Goal: Transaction & Acquisition: Subscribe to service/newsletter

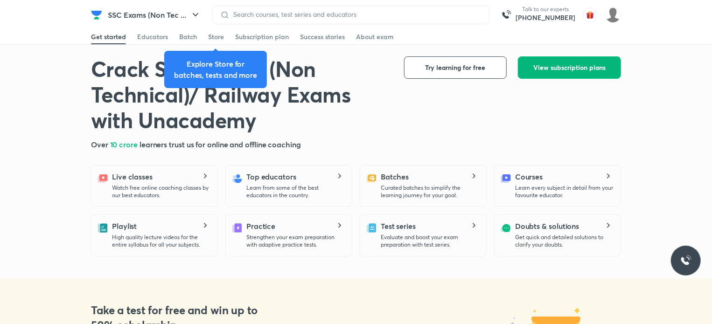
click at [571, 67] on span "View subscription plans" at bounding box center [569, 67] width 72 height 9
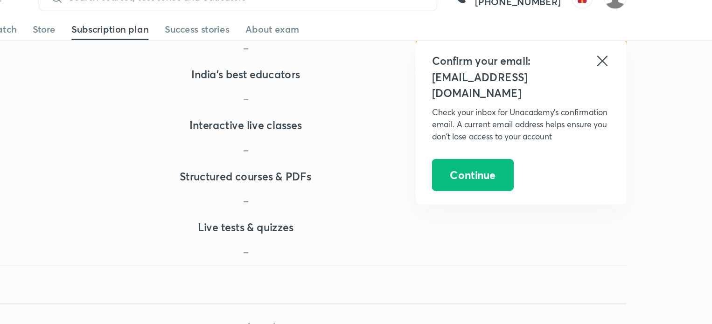
scroll to position [498, 0]
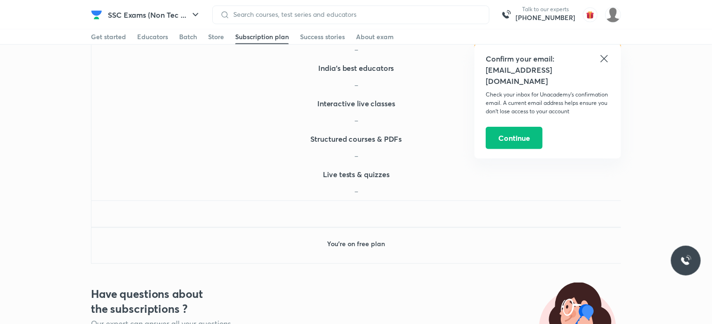
click at [607, 54] on icon at bounding box center [603, 58] width 11 height 11
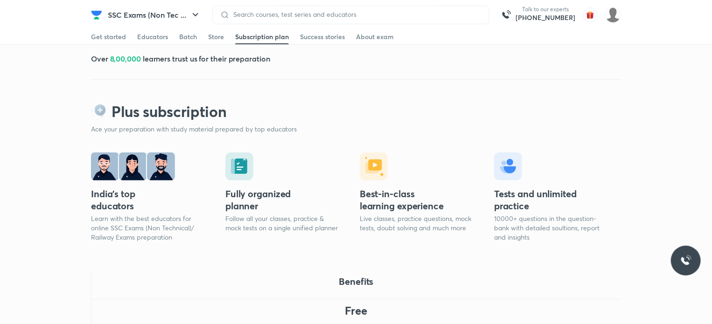
scroll to position [0, 0]
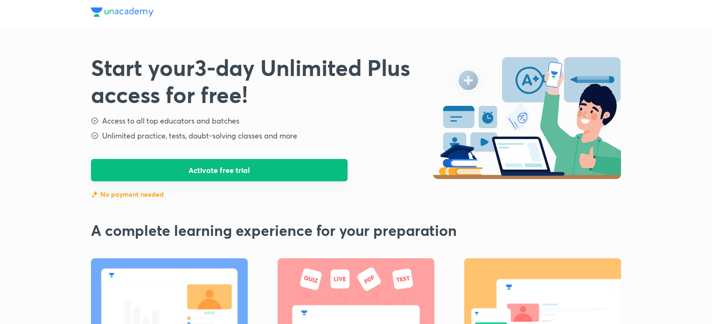
click at [214, 164] on button "Activate free trial" at bounding box center [219, 170] width 256 height 22
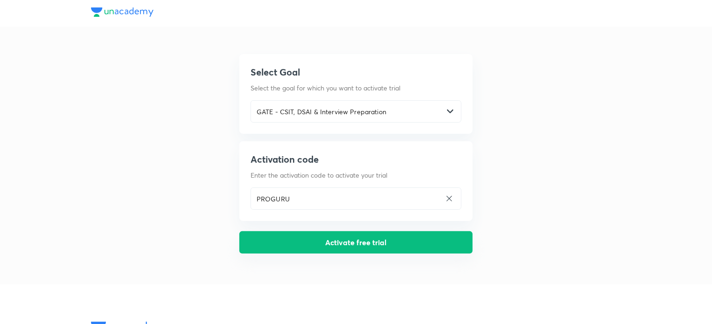
click at [343, 242] on button "Activate free trial" at bounding box center [355, 242] width 233 height 22
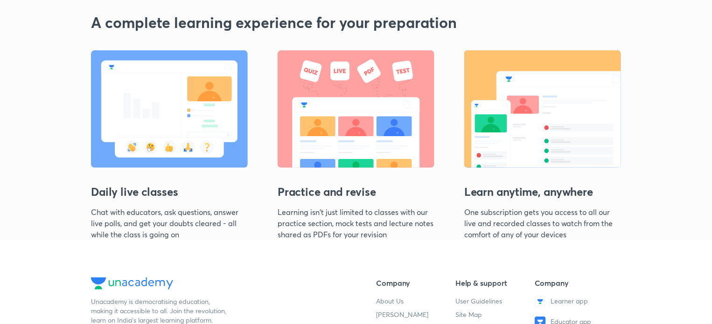
scroll to position [237, 0]
